Goal: Information Seeking & Learning: Find specific fact

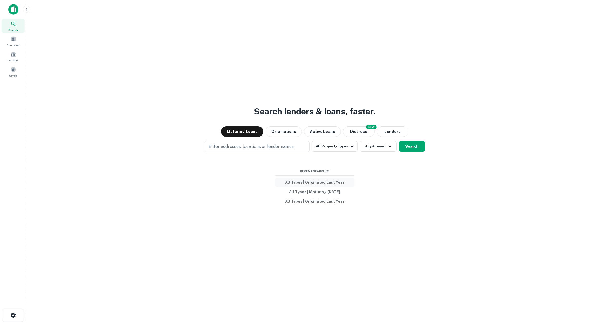
click at [316, 181] on button "All Types | Originated Last Year" at bounding box center [314, 182] width 79 height 9
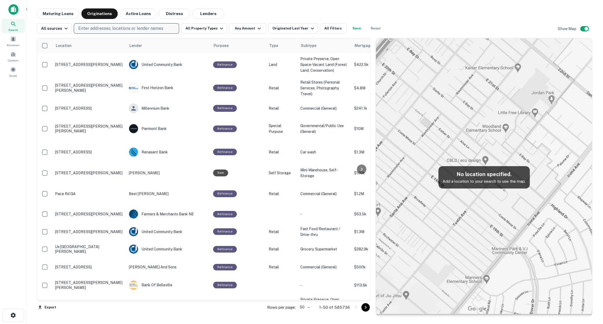
click at [140, 29] on p "Enter addresses, locations or lender names" at bounding box center [120, 28] width 85 height 6
type input "*********"
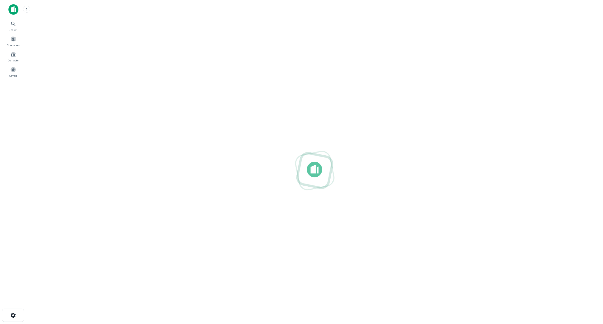
drag, startPoint x: 109, startPoint y: 63, endPoint x: 104, endPoint y: 131, distance: 68.1
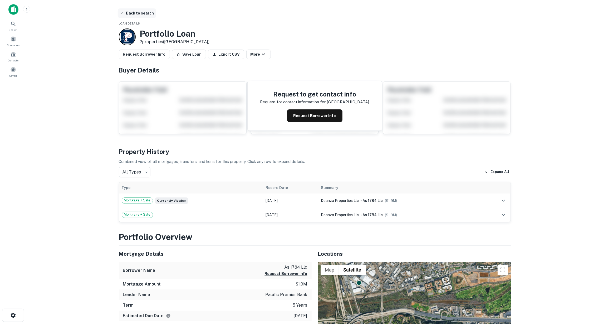
click at [122, 11] on icon "button" at bounding box center [122, 13] width 4 height 4
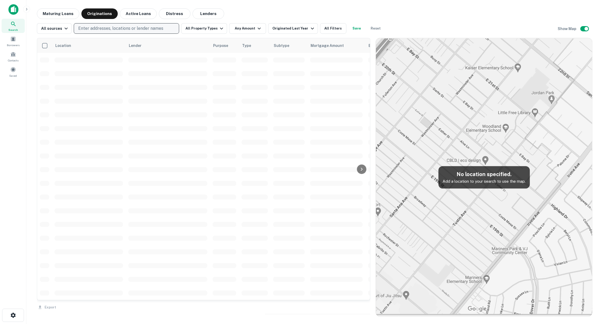
click at [106, 27] on p "Enter addresses, locations or lender names" at bounding box center [120, 28] width 85 height 6
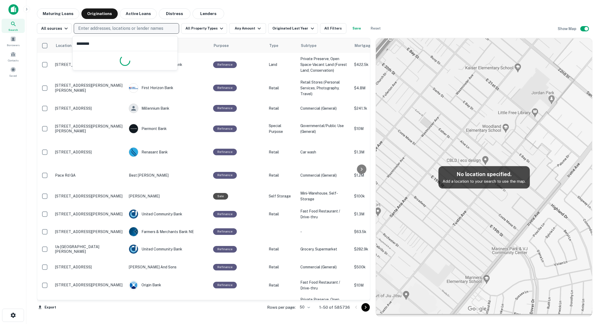
type input "*********"
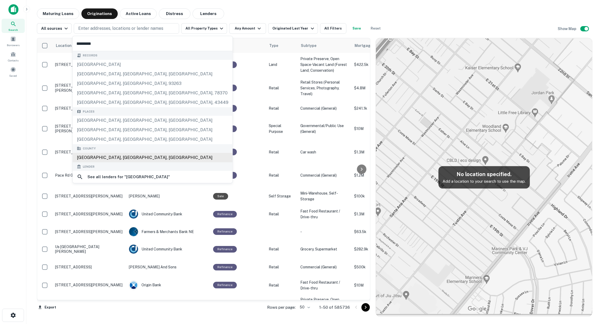
click at [102, 157] on div "[GEOGRAPHIC_DATA], [GEOGRAPHIC_DATA], [GEOGRAPHIC_DATA]" at bounding box center [153, 157] width 160 height 9
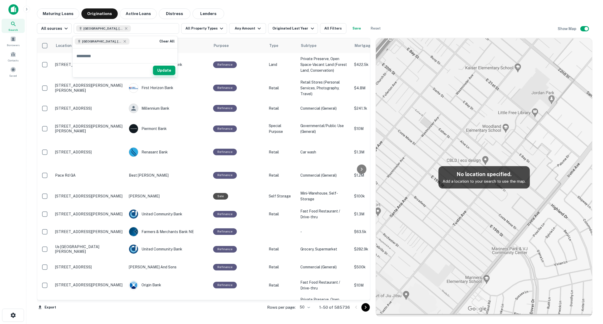
click at [173, 72] on button "Update" at bounding box center [164, 70] width 22 height 9
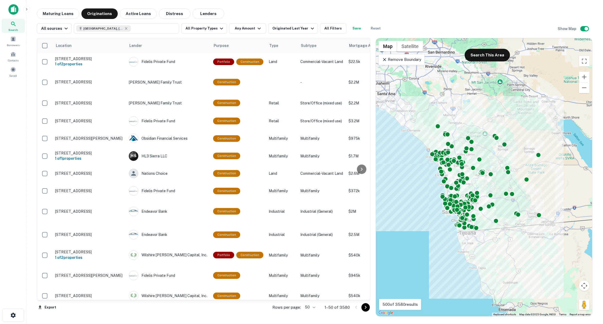
drag, startPoint x: 455, startPoint y: 22, endPoint x: 544, endPoint y: 22, distance: 89.3
click at [544, 22] on div "All sources [GEOGRAPHIC_DATA], [GEOGRAPHIC_DATA], [GEOGRAPHIC_DATA] All Propert…" at bounding box center [314, 26] width 555 height 15
